Goal: Task Accomplishment & Management: Use online tool/utility

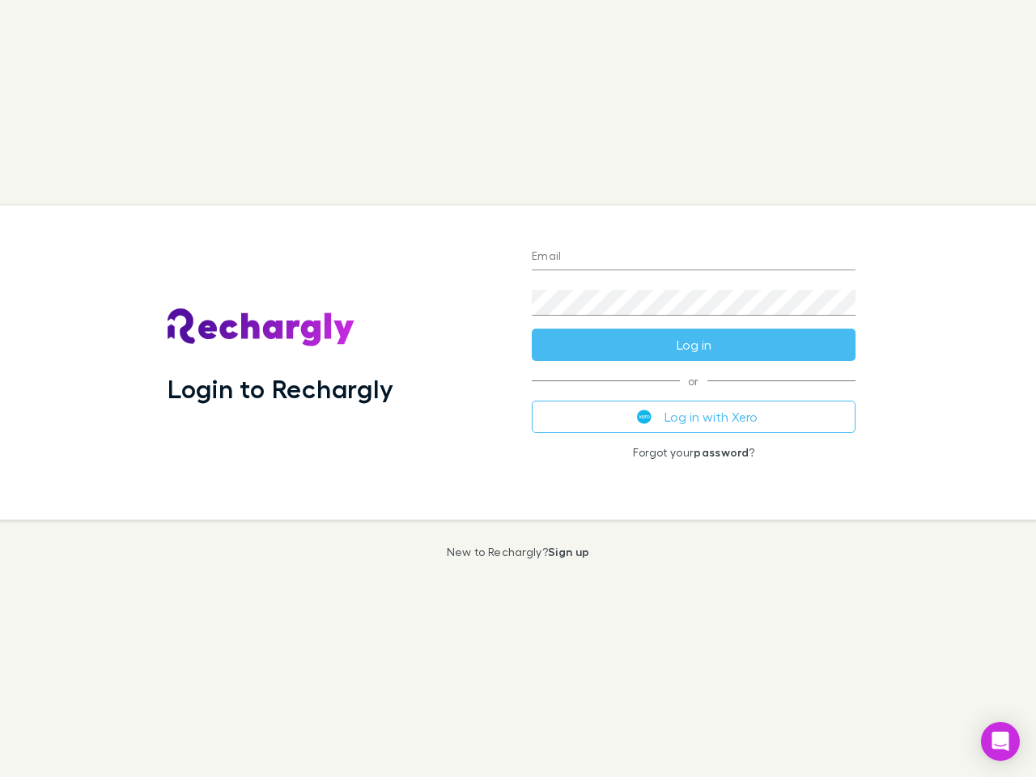
click at [518, 388] on div "Login to Rechargly" at bounding box center [337, 363] width 364 height 314
click at [694, 257] on input "Email" at bounding box center [694, 257] width 324 height 26
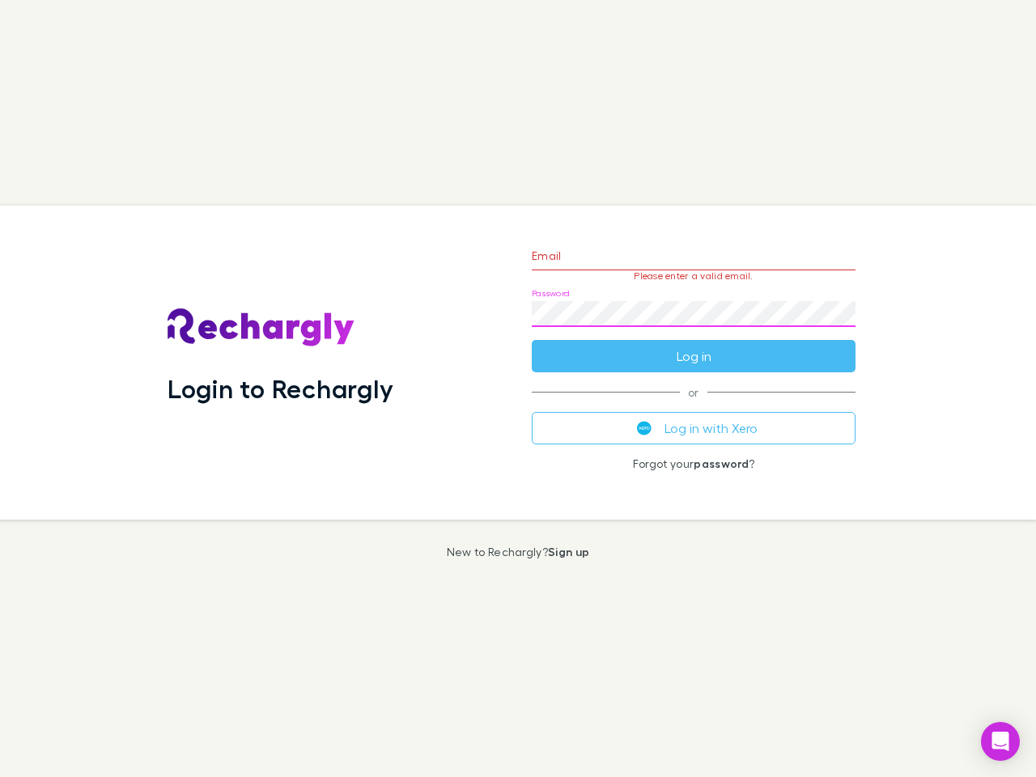
click at [694, 345] on form "Email Please enter a valid email. Password Log in" at bounding box center [694, 301] width 324 height 141
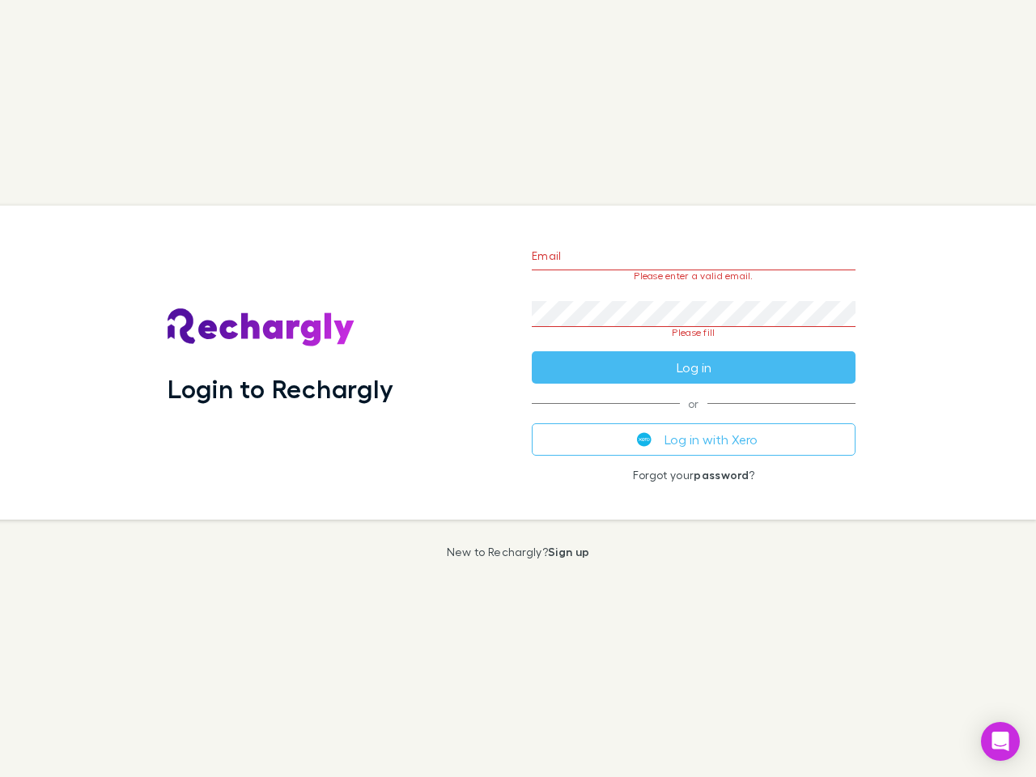
click at [694, 417] on div "Email Please enter a valid email. Password Please fill Log in or Log in with Xe…" at bounding box center [694, 363] width 350 height 314
click at [1000, 741] on icon "Open Intercom Messenger" at bounding box center [1000, 741] width 17 height 19
